Goal: Information Seeking & Learning: Learn about a topic

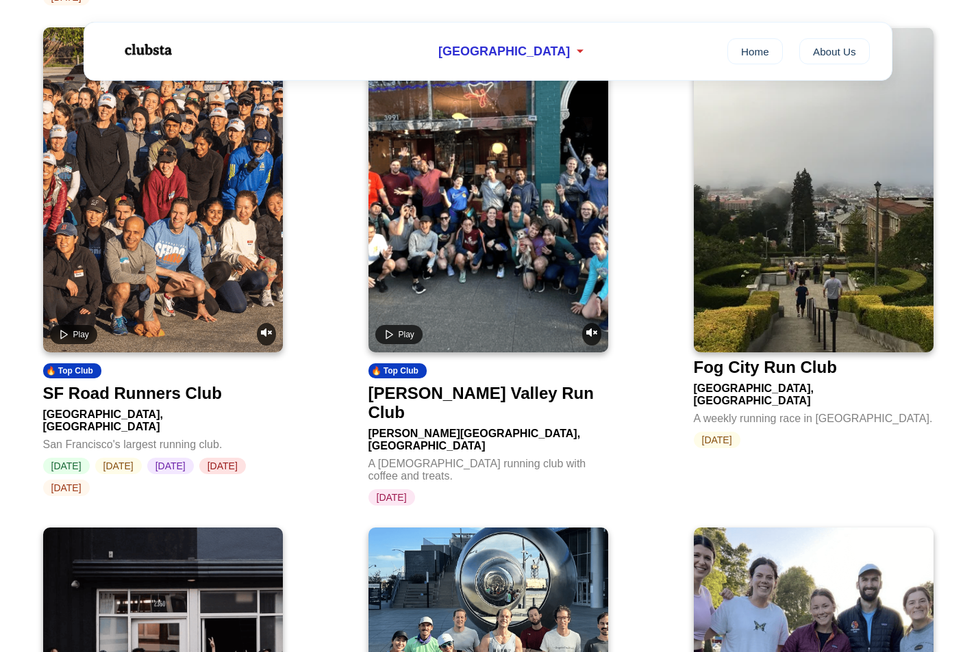
scroll to position [1929, 0]
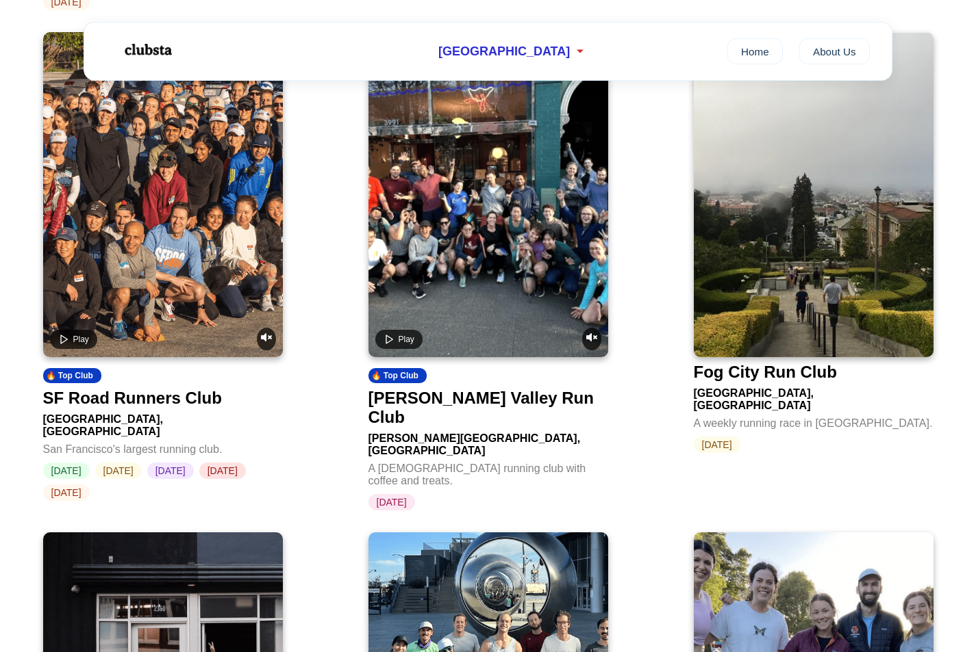
click at [249, 262] on video at bounding box center [163, 194] width 240 height 325
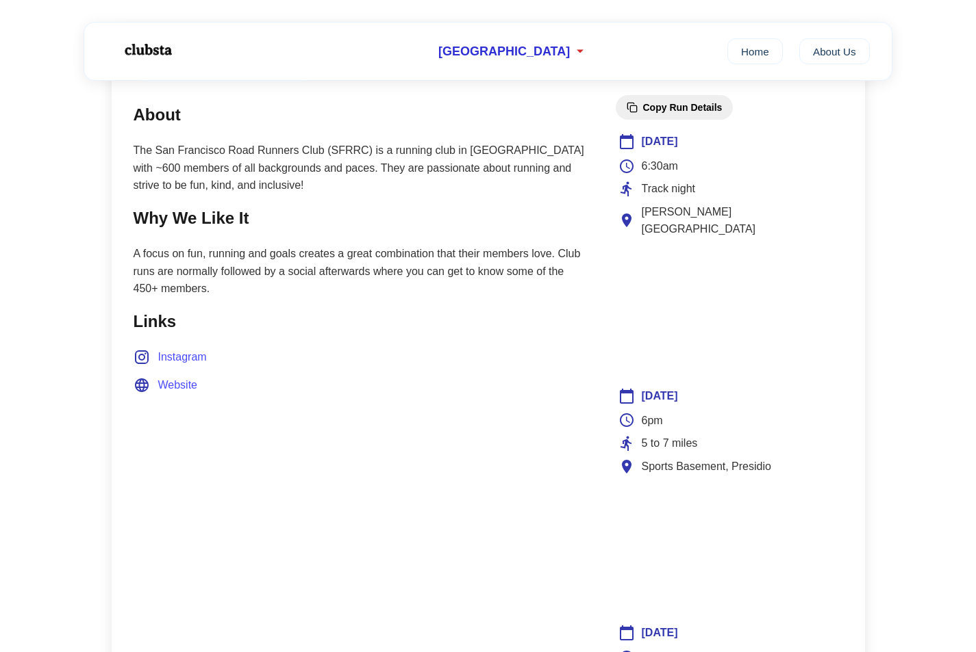
scroll to position [567, 0]
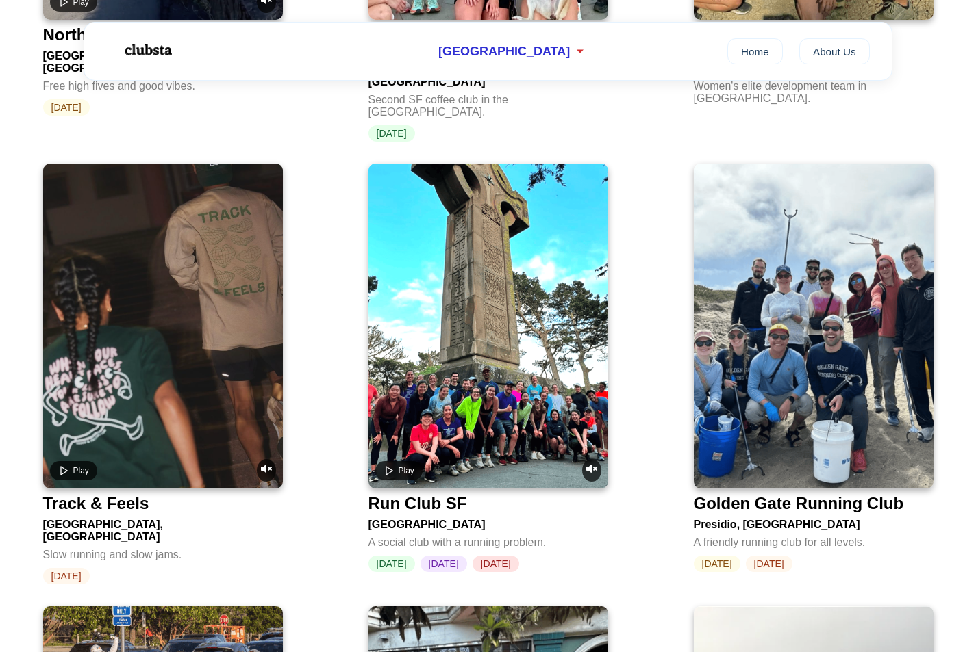
scroll to position [1286, 0]
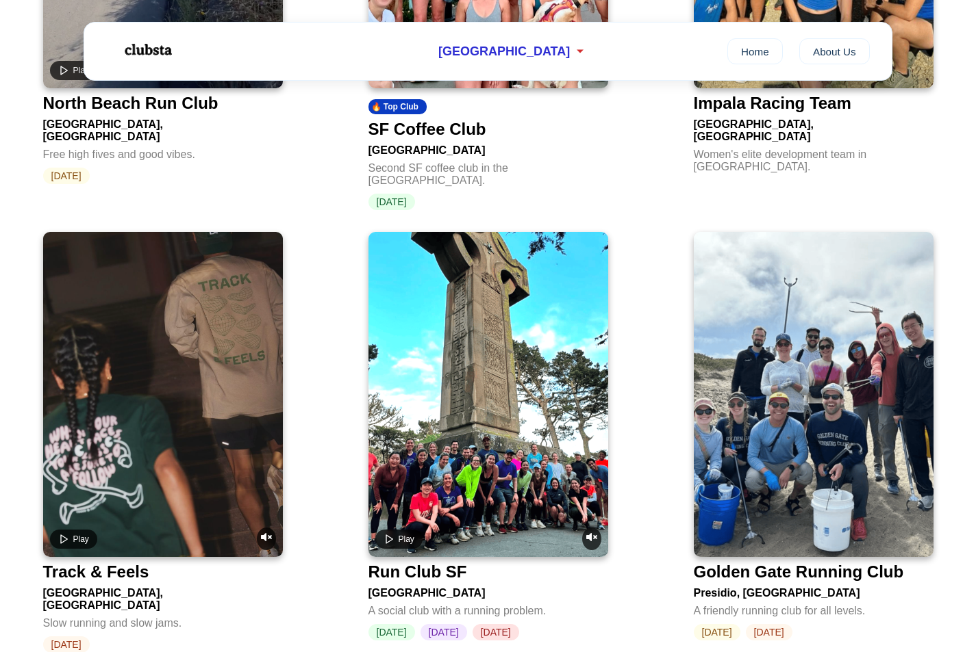
click at [145, 339] on video at bounding box center [163, 394] width 240 height 325
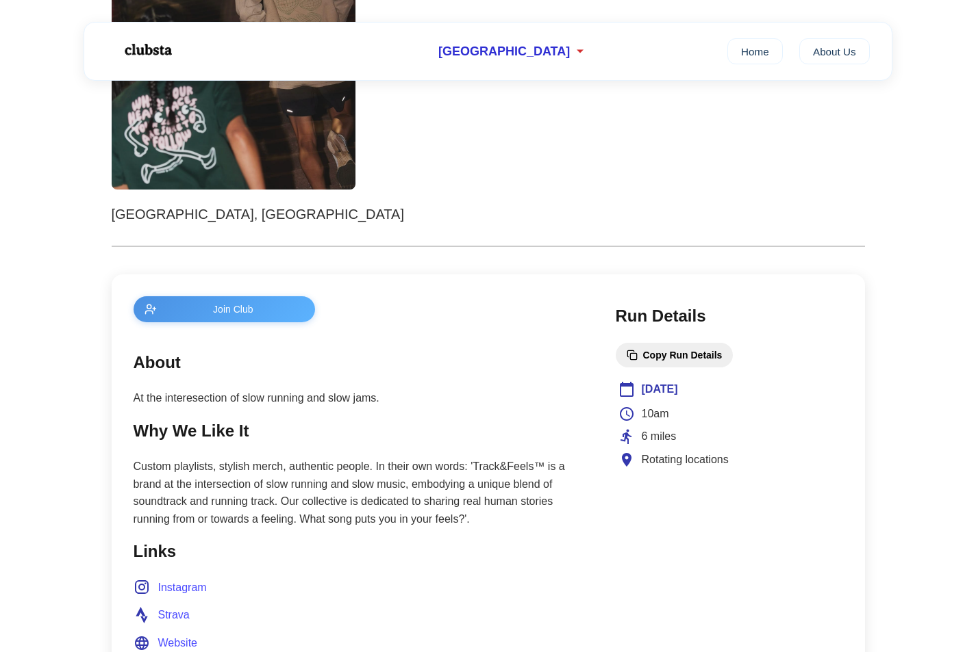
scroll to position [274, 0]
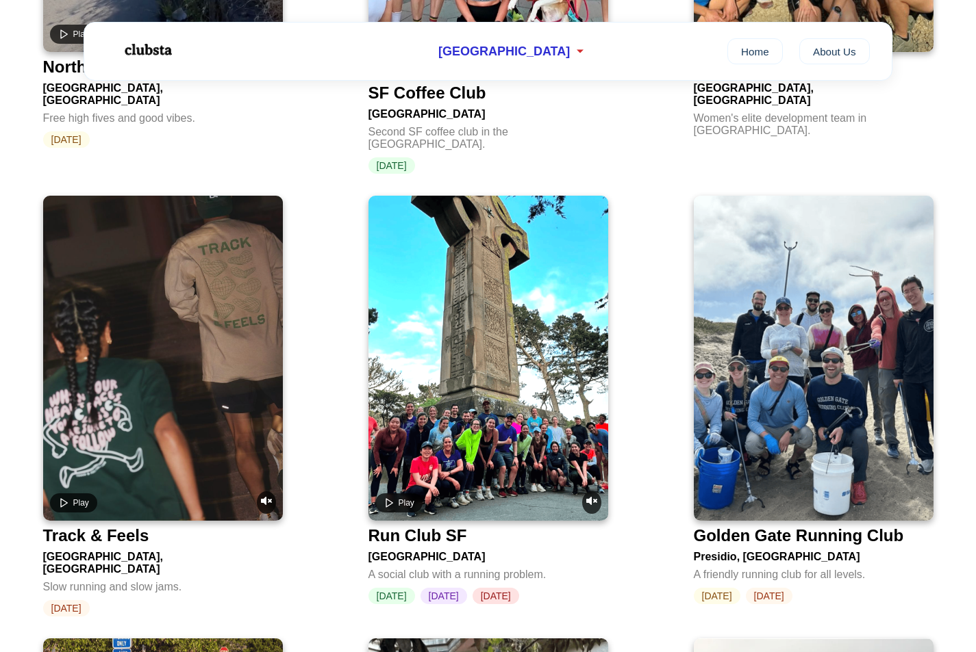
scroll to position [1327, 0]
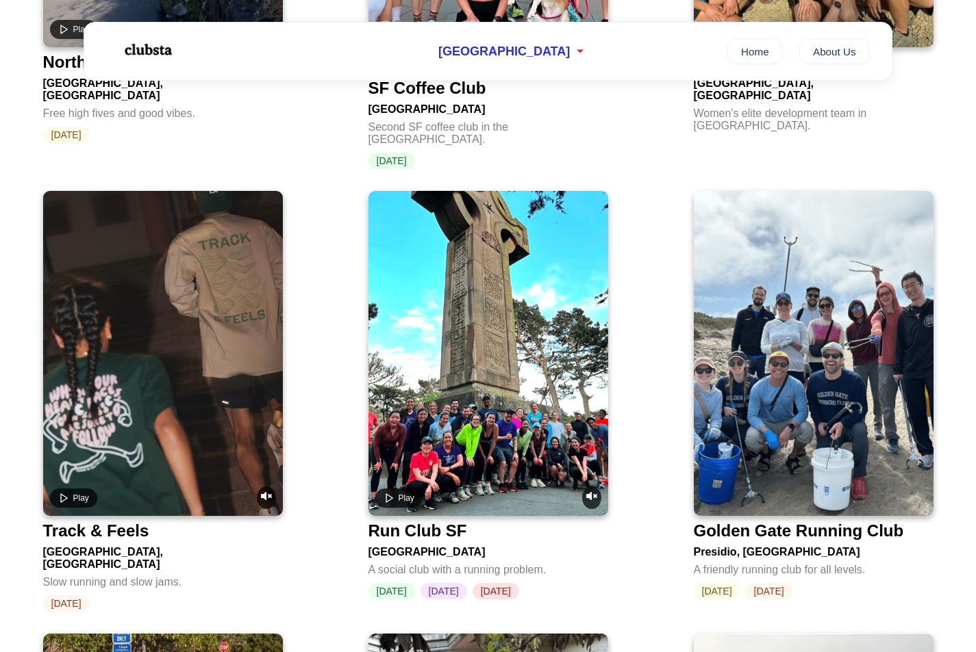
click at [518, 355] on video at bounding box center [488, 353] width 240 height 325
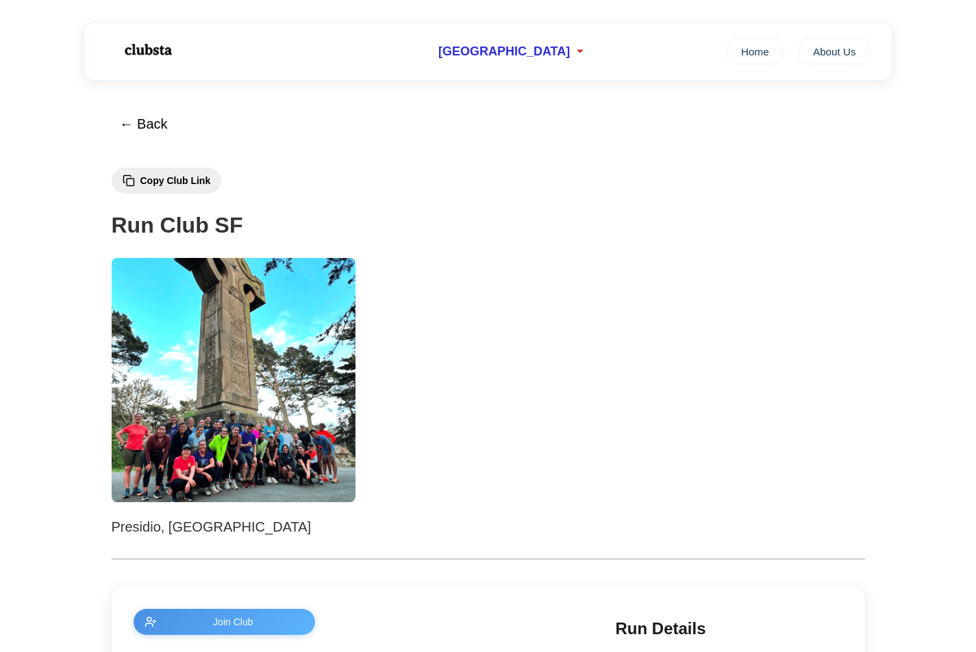
click at [142, 122] on button "← Back" at bounding box center [144, 124] width 66 height 33
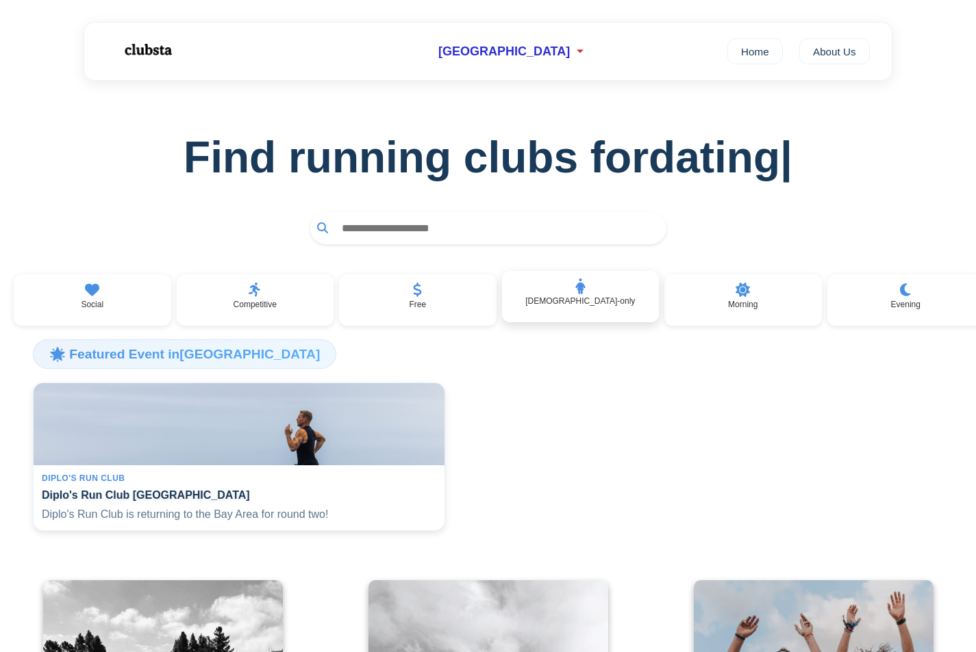
click at [612, 292] on div "[DEMOGRAPHIC_DATA]-only" at bounding box center [580, 297] width 157 height 52
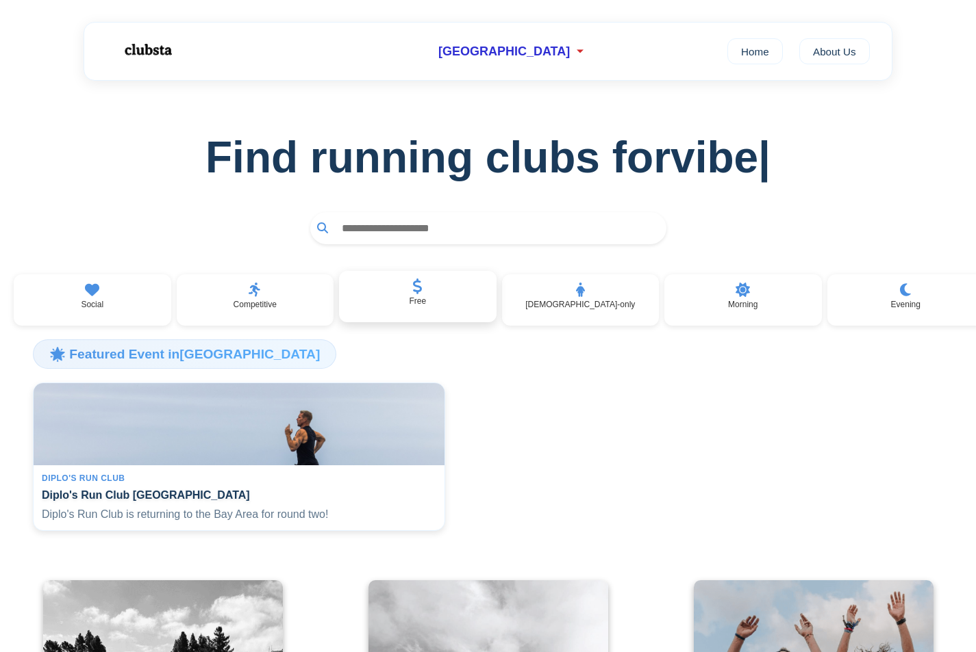
click at [396, 298] on div "Free" at bounding box center [417, 297] width 157 height 52
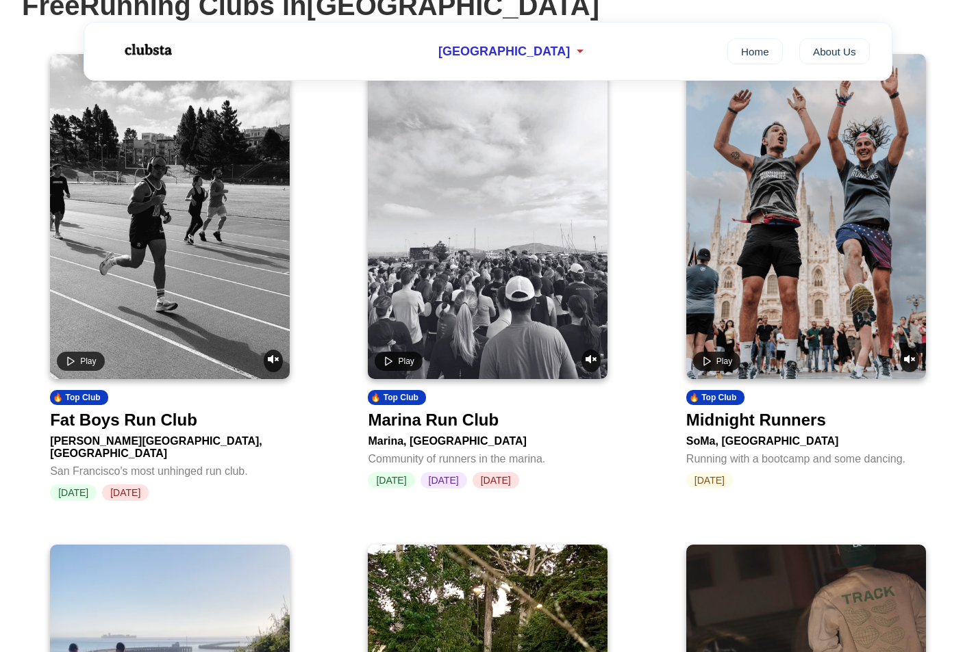
scroll to position [162, 0]
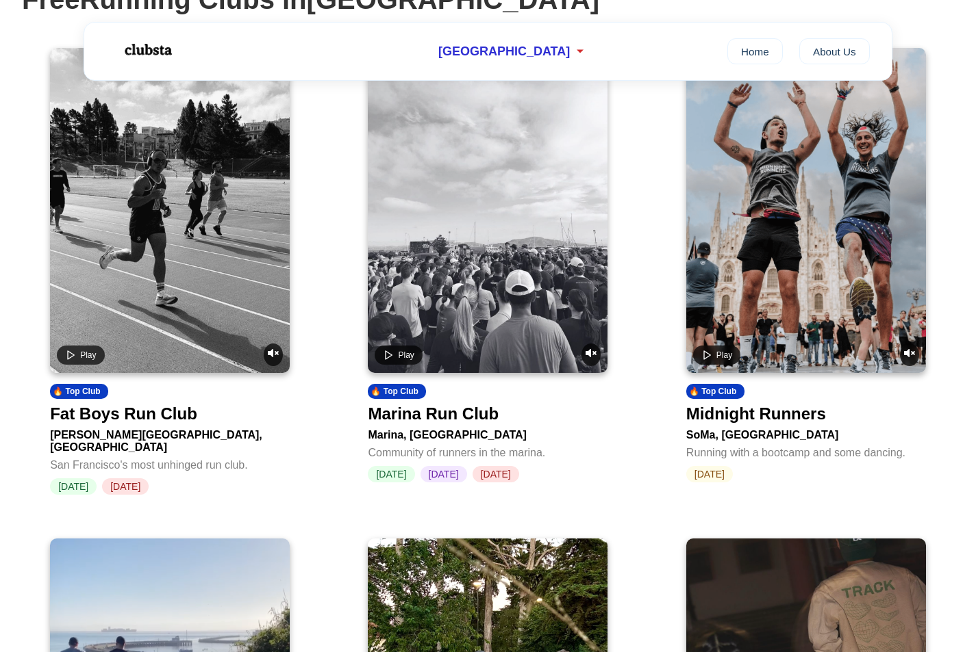
click at [251, 206] on video at bounding box center [170, 210] width 240 height 325
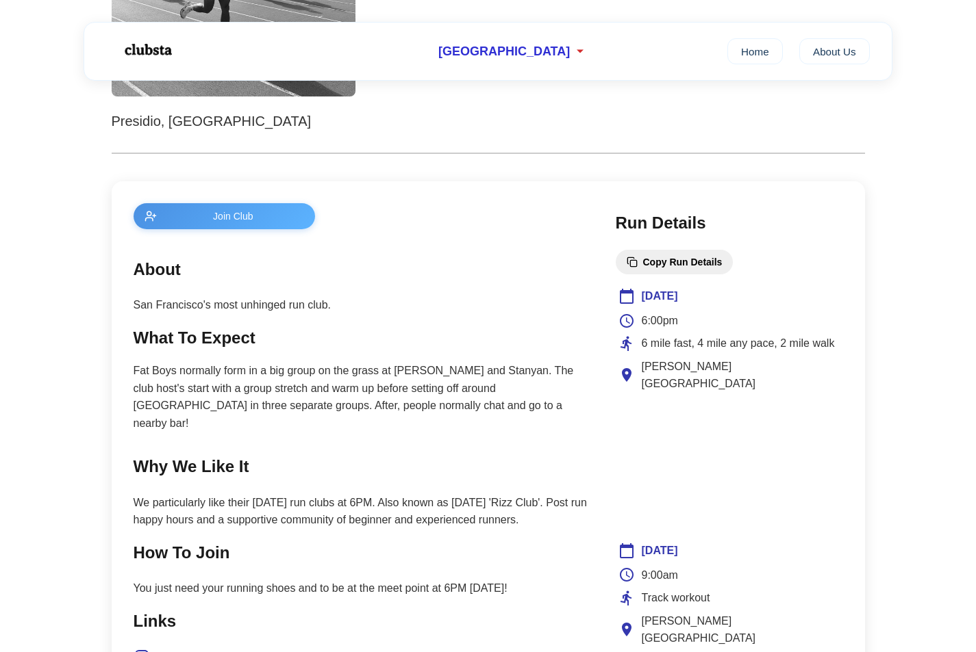
scroll to position [471, 0]
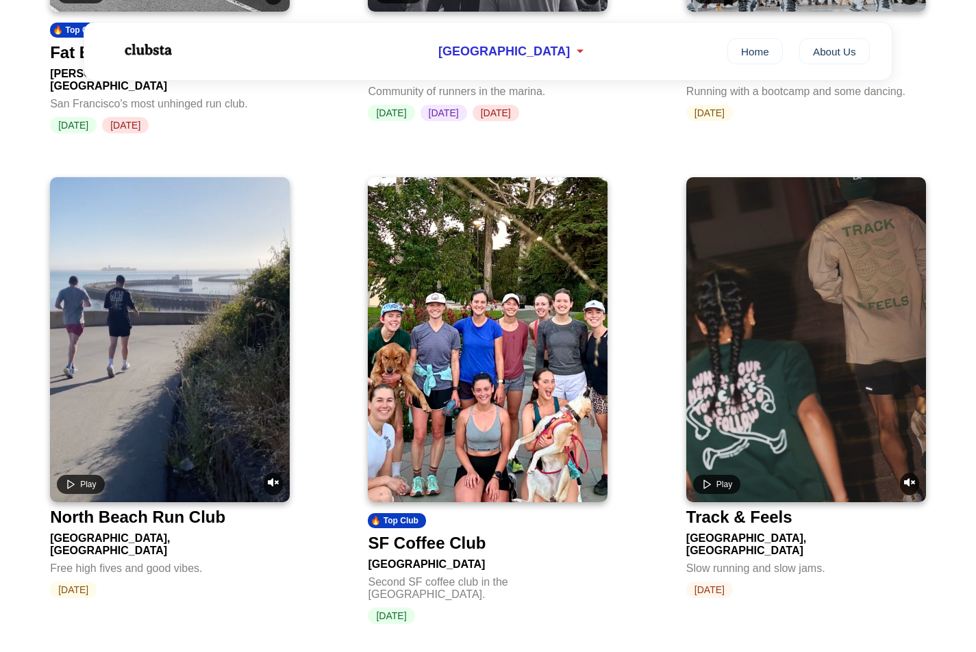
scroll to position [586, 0]
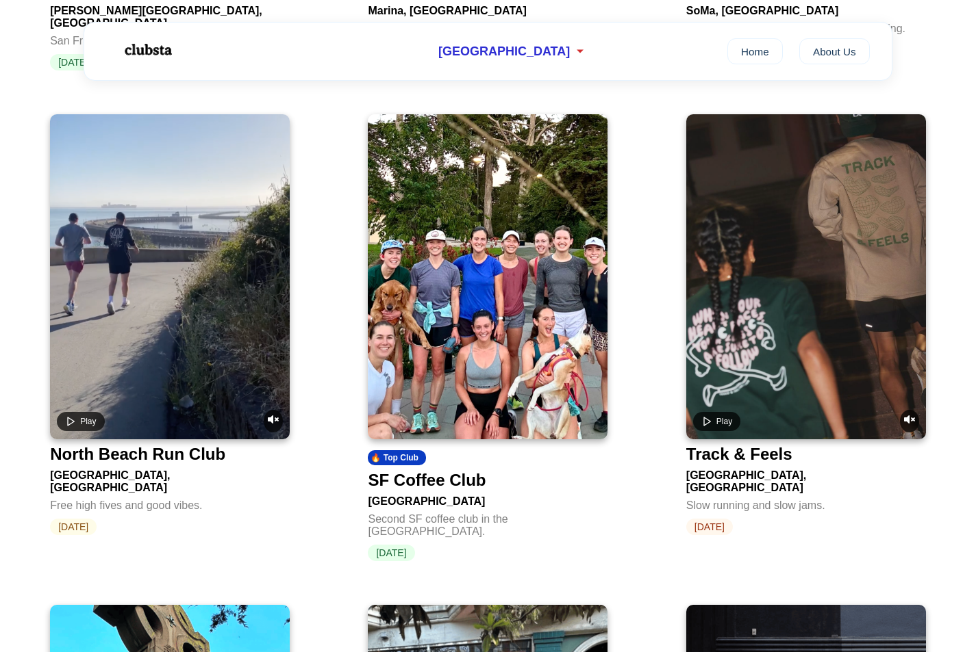
click at [510, 240] on img at bounding box center [488, 276] width 240 height 325
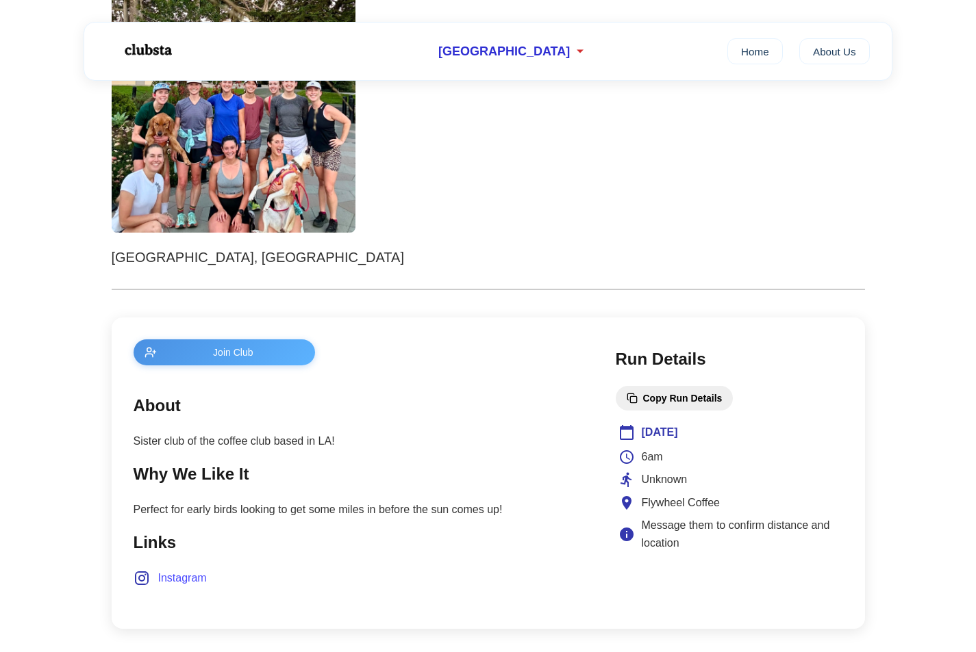
scroll to position [276, 0]
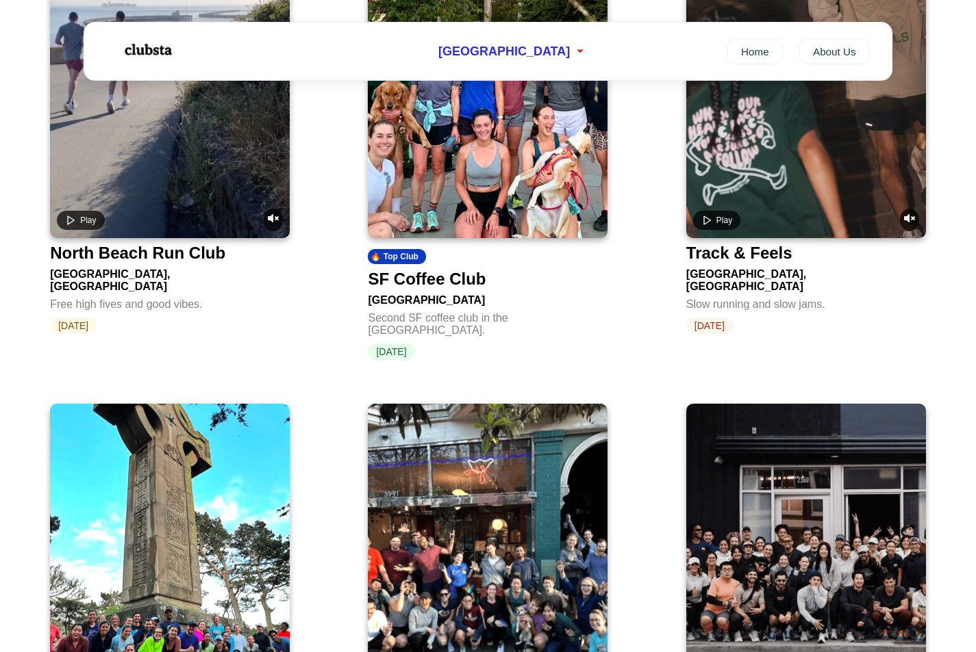
scroll to position [791, 0]
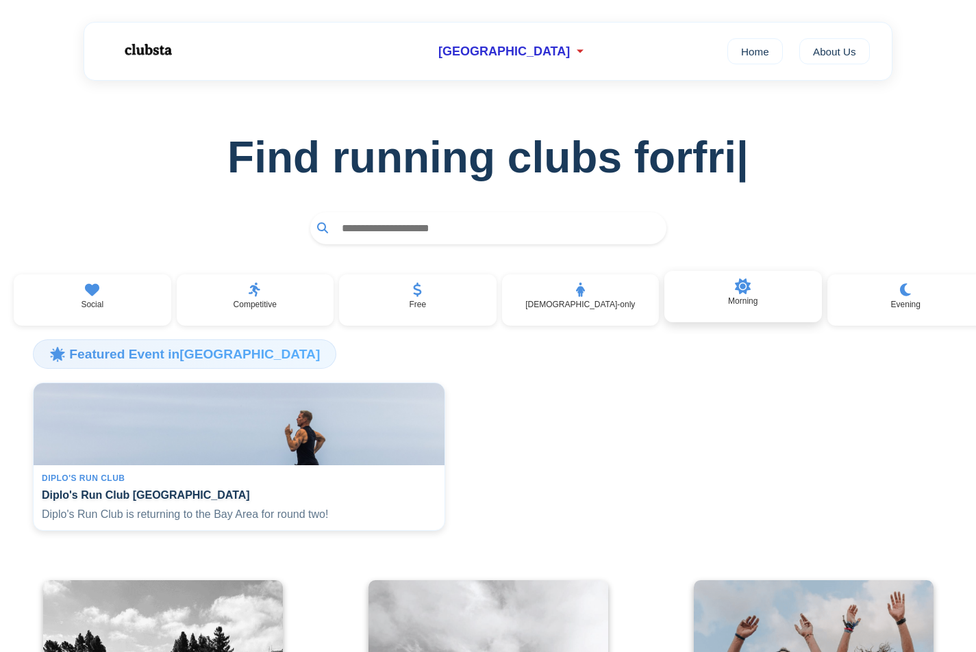
click at [751, 290] on div "Morning" at bounding box center [742, 297] width 157 height 52
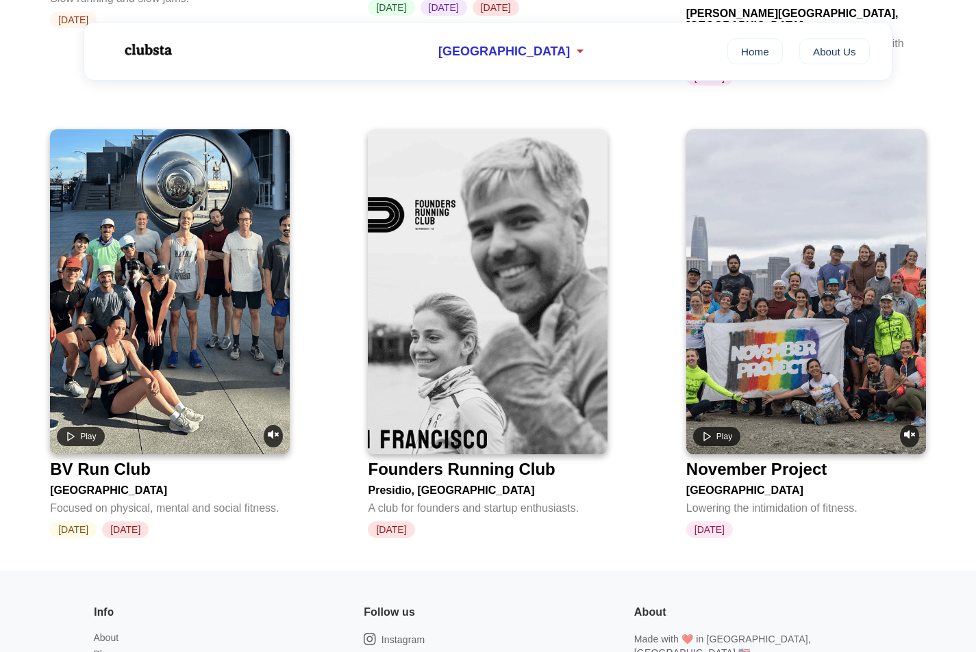
scroll to position [1110, 0]
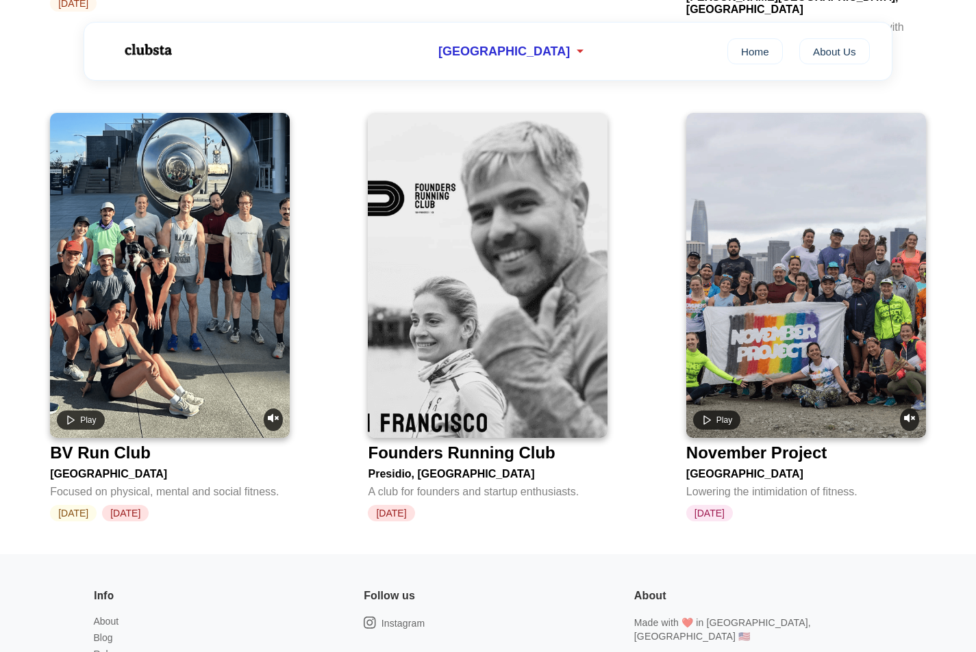
click at [203, 277] on video at bounding box center [170, 275] width 240 height 325
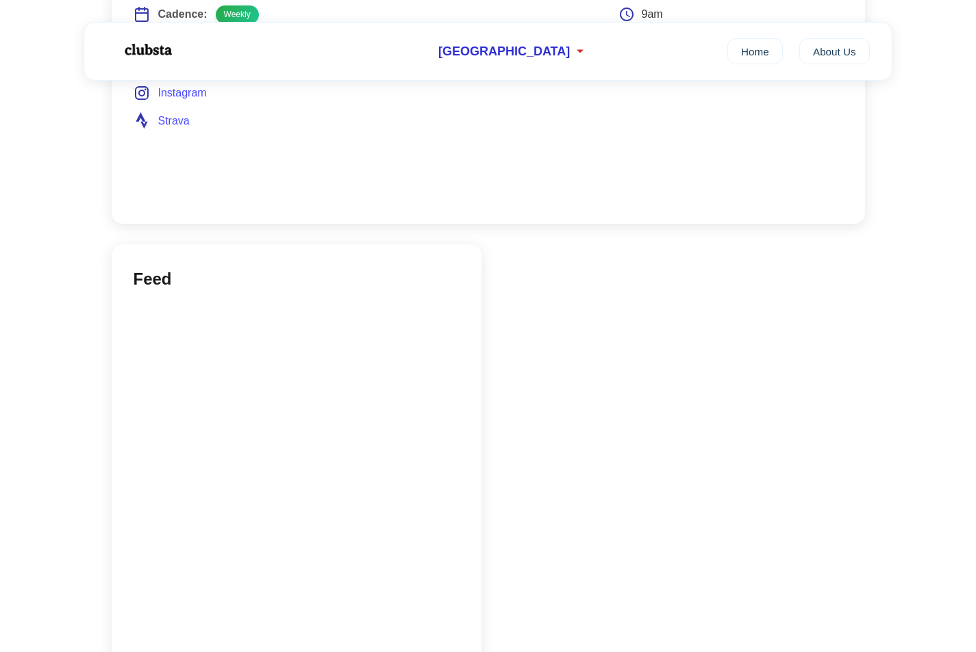
scroll to position [1015, 0]
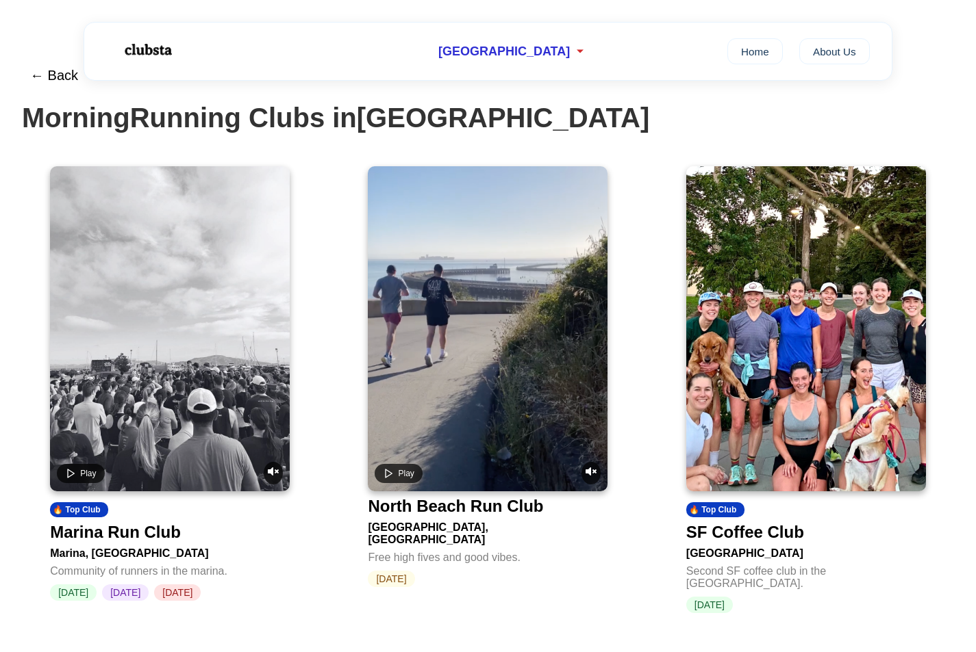
scroll to position [2, 0]
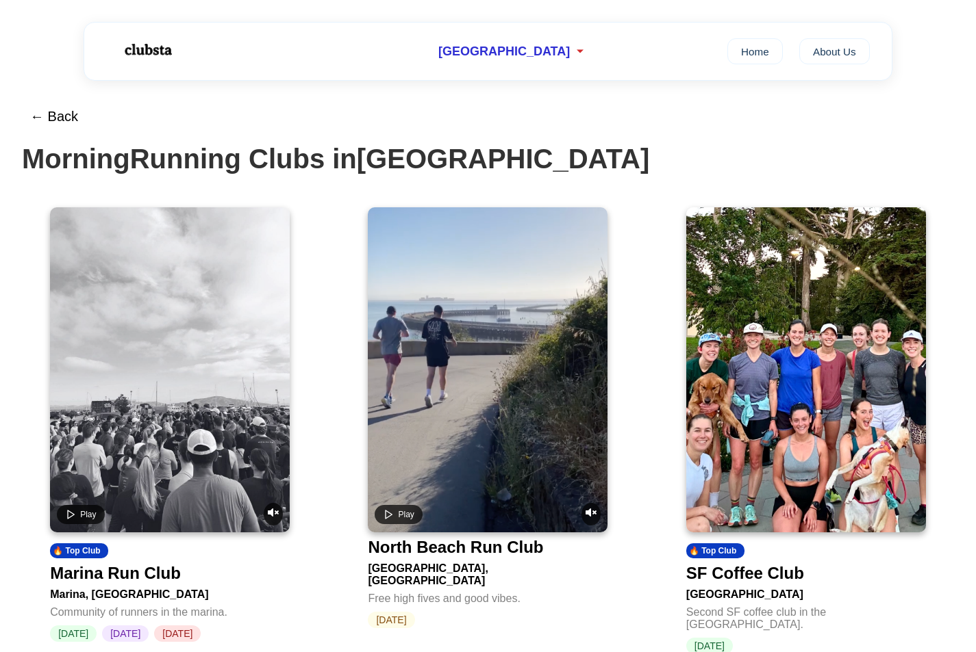
click at [377, 253] on video at bounding box center [488, 369] width 240 height 325
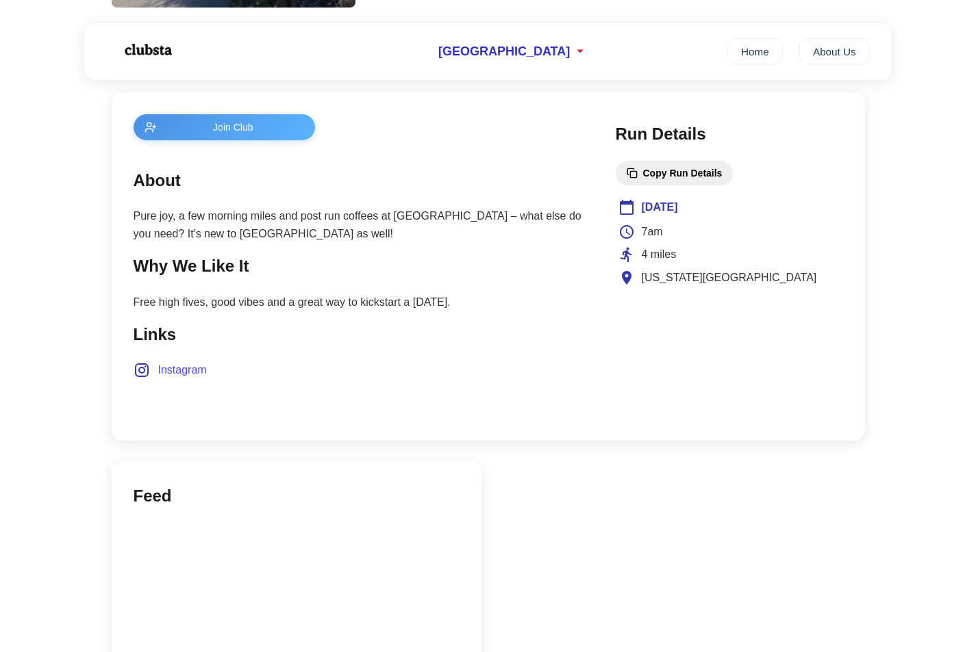
scroll to position [497, 0]
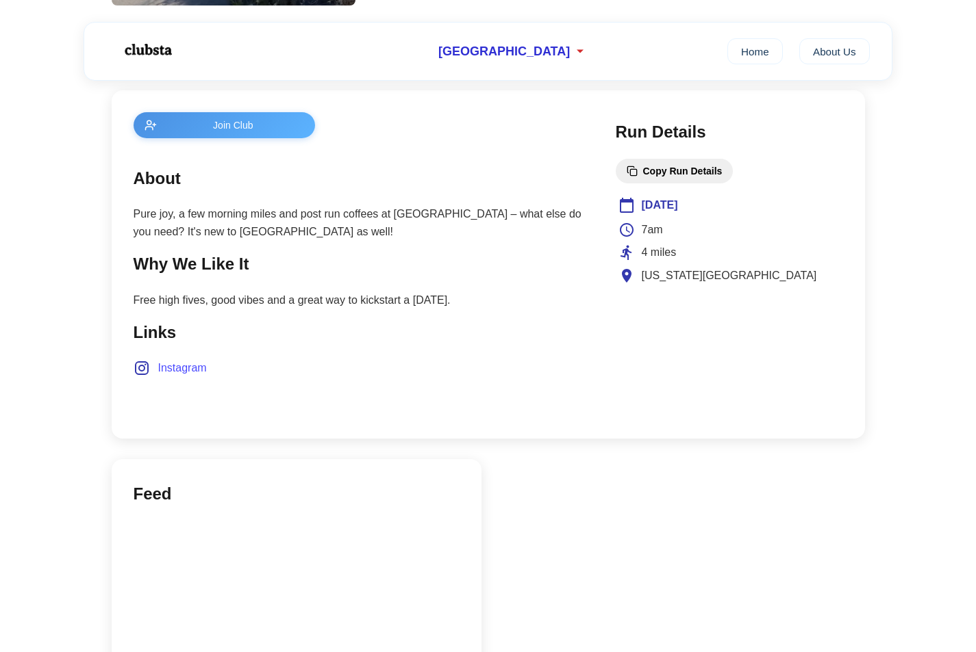
scroll to position [2, 0]
